Goal: Register for event/course

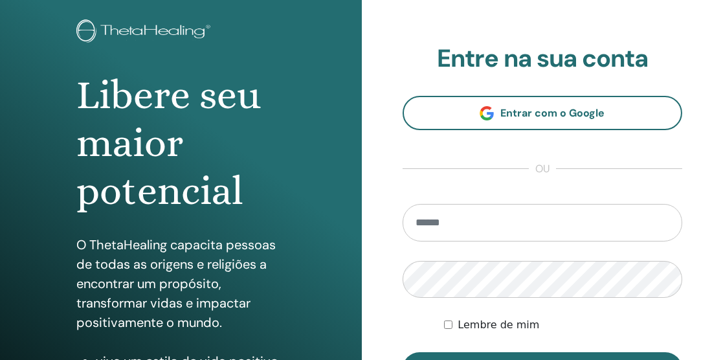
scroll to position [74, 0]
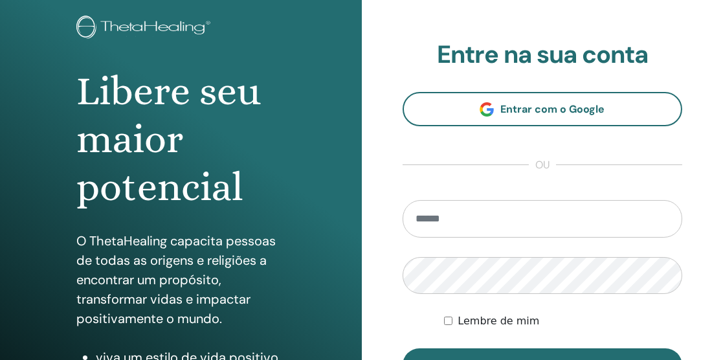
click at [484, 218] on input "email" at bounding box center [543, 219] width 280 height 38
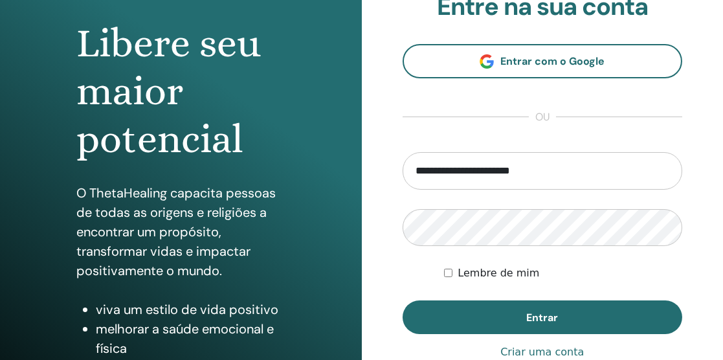
scroll to position [130, 0]
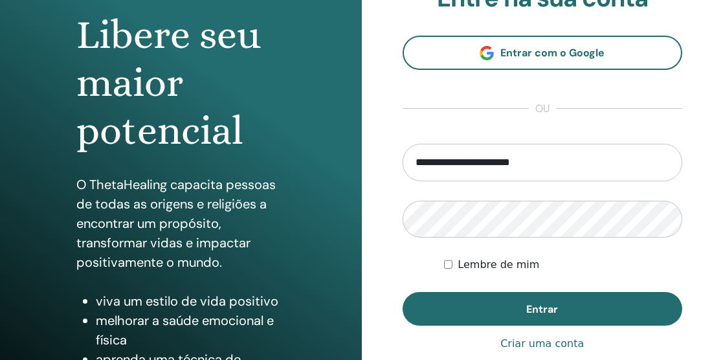
type input "**********"
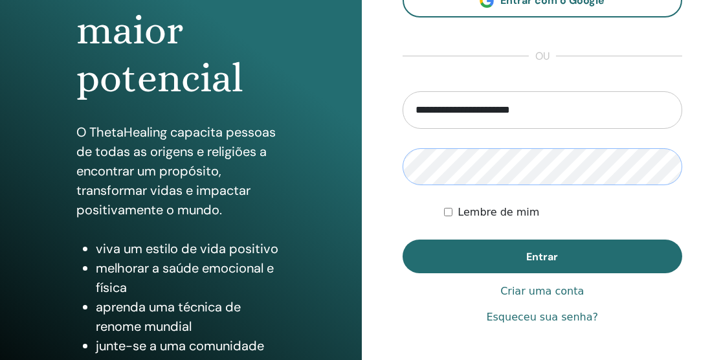
scroll to position [186, 0]
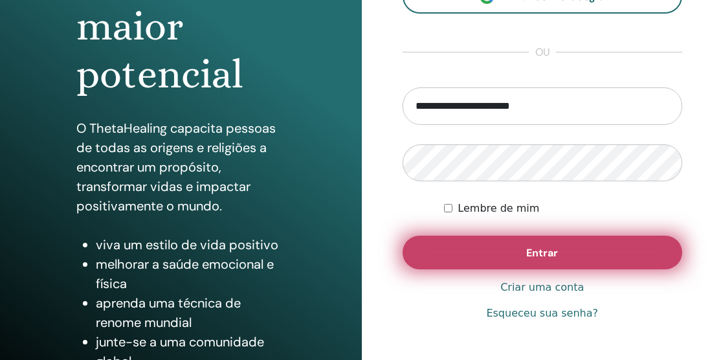
click at [555, 249] on font "Entrar" at bounding box center [542, 253] width 32 height 14
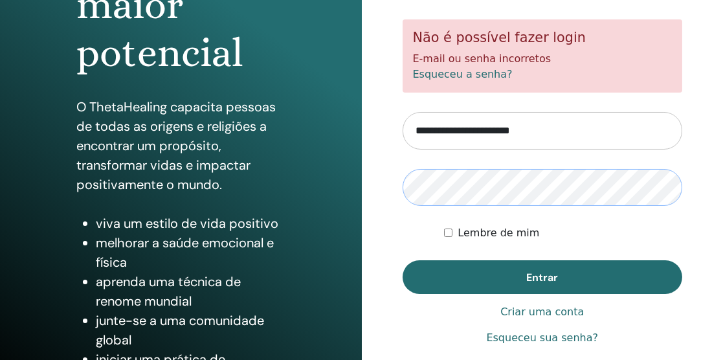
scroll to position [212, 0]
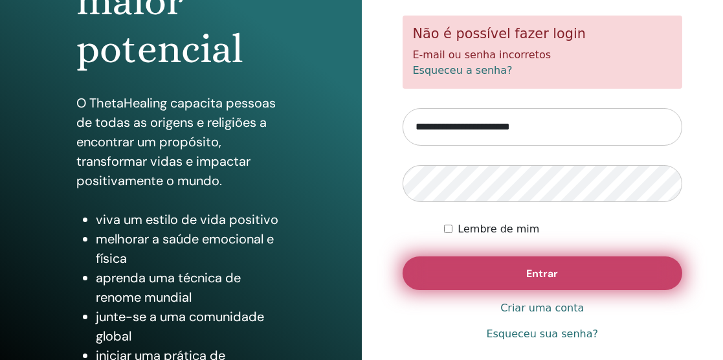
click at [559, 273] on button "Entrar" at bounding box center [543, 273] width 280 height 34
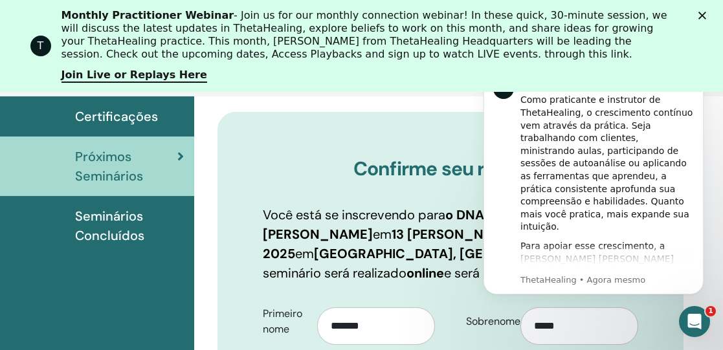
click at [706, 14] on polygon "Close" at bounding box center [702, 16] width 8 height 8
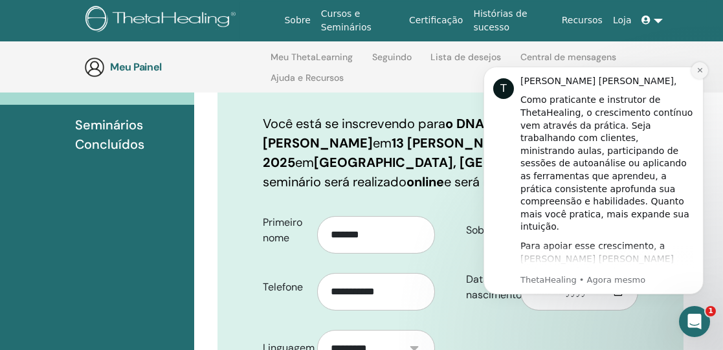
click at [699, 70] on icon "Descartar notificação" at bounding box center [699, 70] width 5 height 5
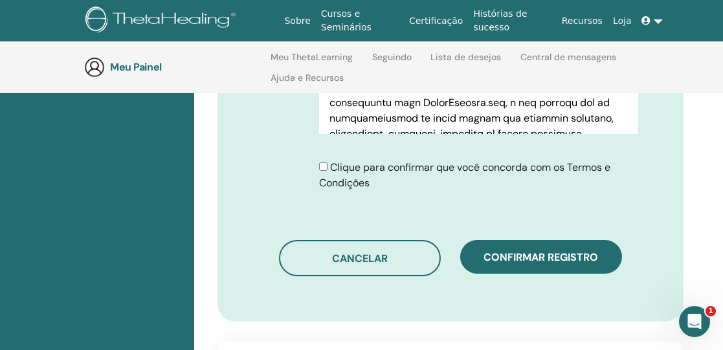
scroll to position [770, 0]
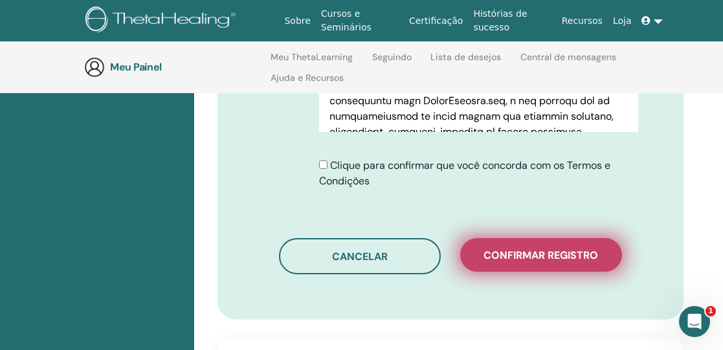
click at [565, 252] on font "Confirmar registro" at bounding box center [541, 256] width 115 height 14
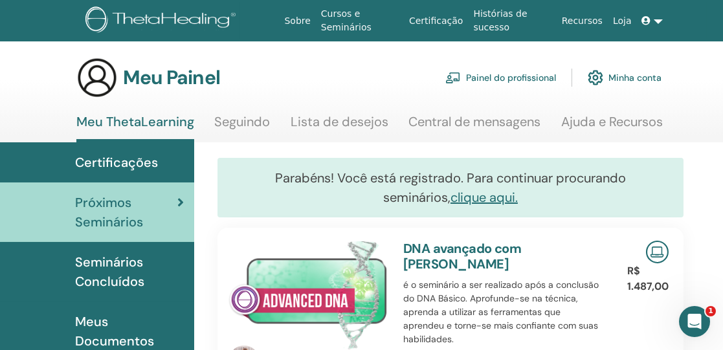
click at [657, 21] on link at bounding box center [652, 21] width 31 height 24
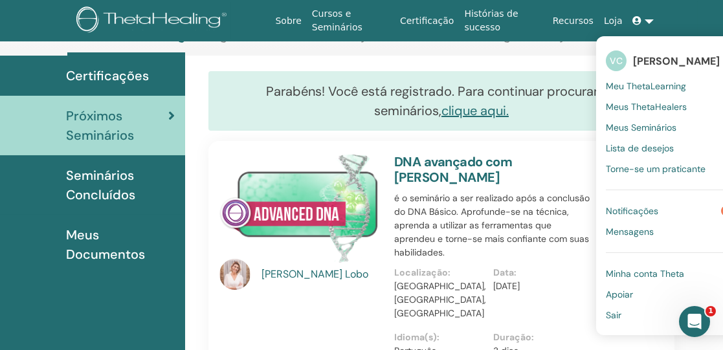
scroll to position [87, 9]
